Goal: Navigation & Orientation: Find specific page/section

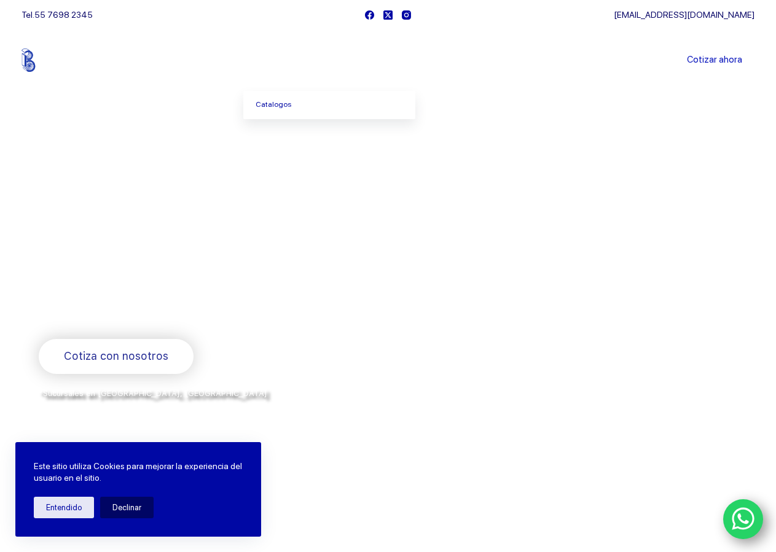
click at [302, 60] on link "Productos" at bounding box center [285, 60] width 84 height 0
click at [306, 103] on link "Catalogos" at bounding box center [329, 105] width 172 height 28
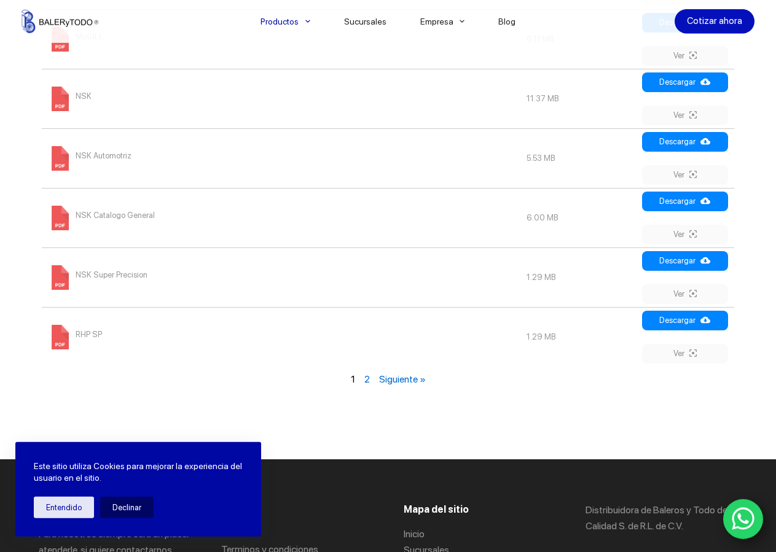
scroll to position [1441, 0]
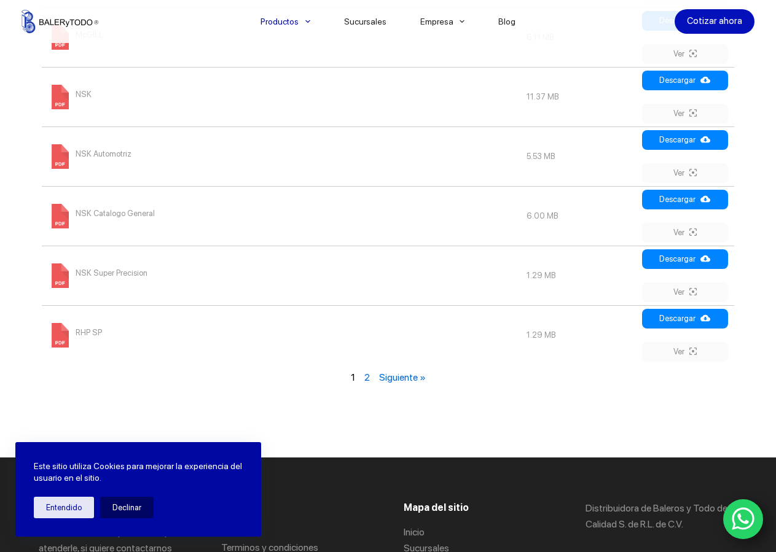
click at [425, 372] on link "Siguiente »" at bounding box center [402, 378] width 47 height 12
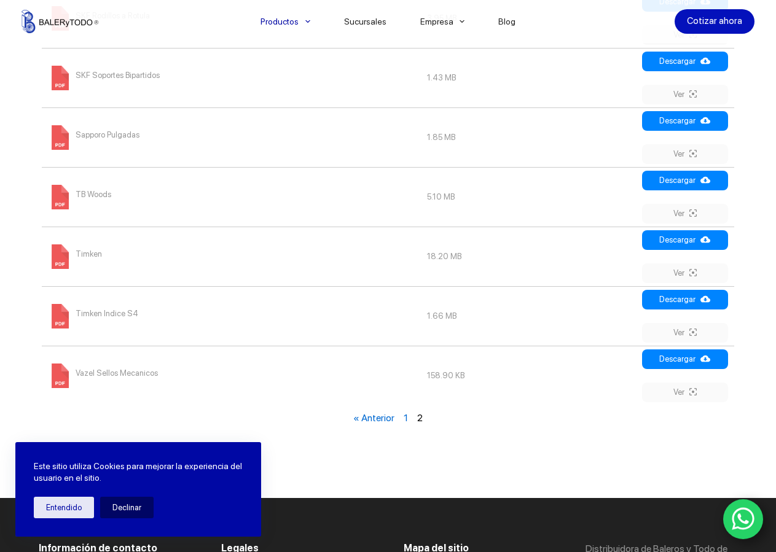
scroll to position [703, 0]
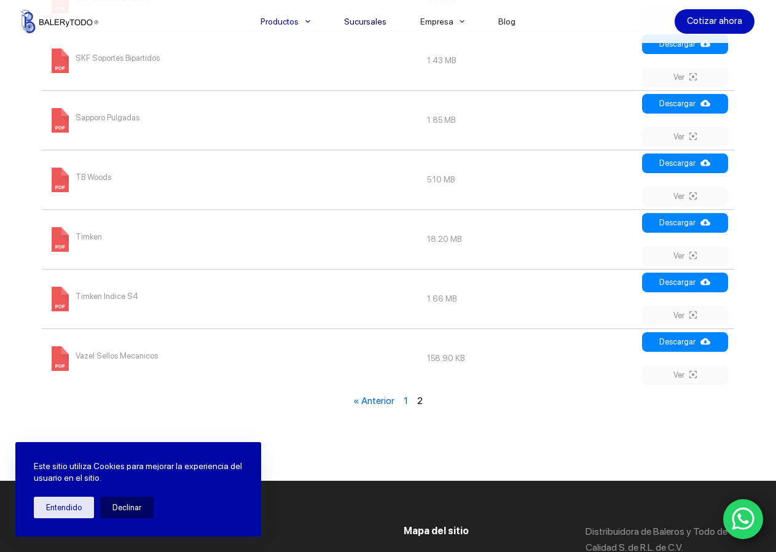
scroll to position [994, 0]
